Goal: Navigation & Orientation: Go to known website

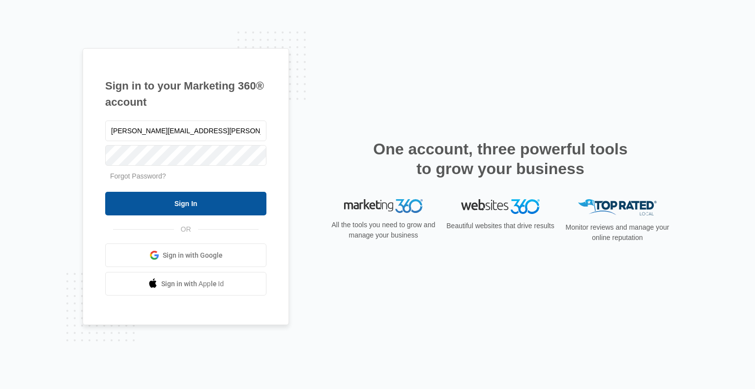
click at [200, 201] on input "Sign In" at bounding box center [185, 204] width 161 height 24
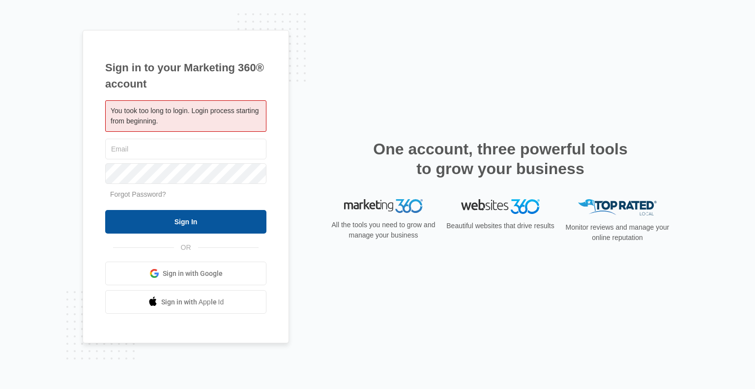
type input "[PERSON_NAME][EMAIL_ADDRESS][PERSON_NAME][DOMAIN_NAME]"
click at [198, 212] on input "Sign In" at bounding box center [185, 222] width 161 height 24
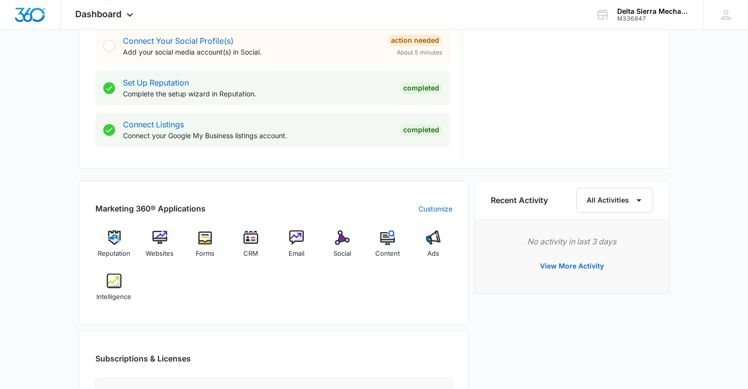
scroll to position [460, 0]
click at [158, 240] on img at bounding box center [159, 237] width 15 height 15
